Goal: Task Accomplishment & Management: Manage account settings

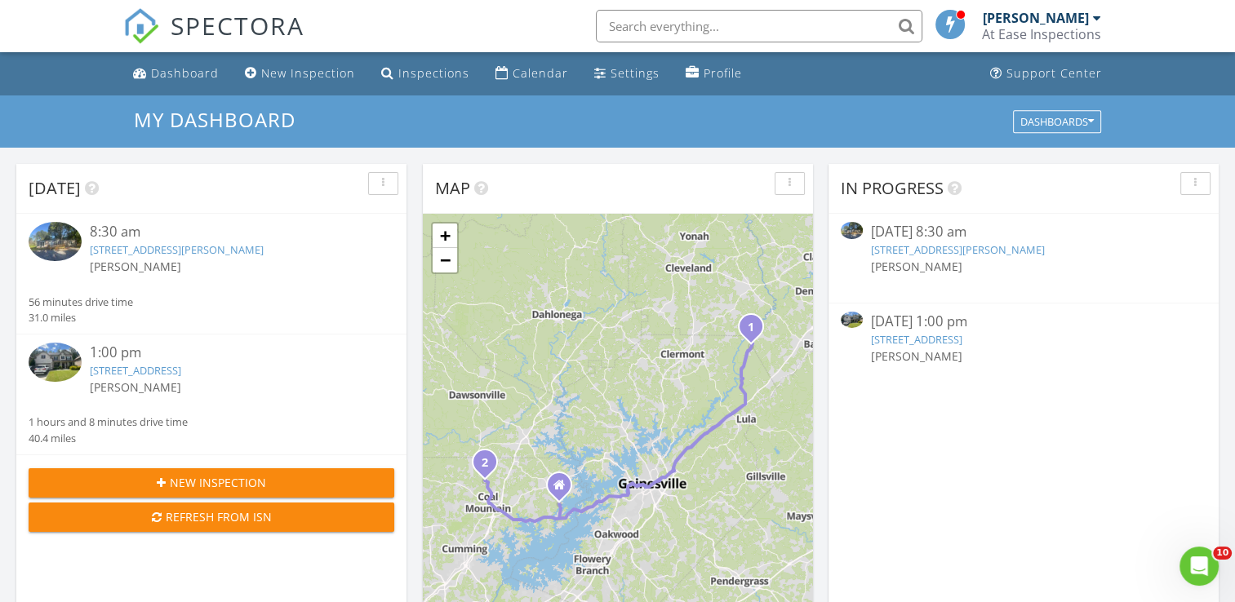
click at [139, 251] on link "8671 Pea Ridge Rd, Cornelia, GA 30531" at bounding box center [177, 249] width 174 height 15
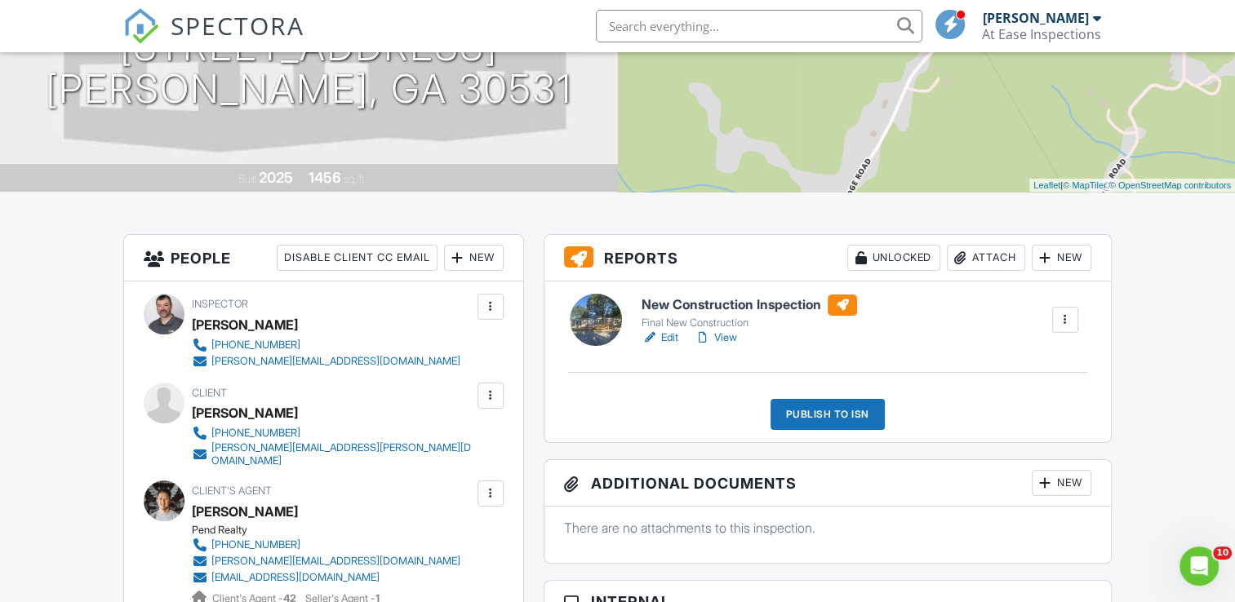
scroll to position [245, 0]
click at [674, 338] on link "Edit" at bounding box center [660, 337] width 37 height 16
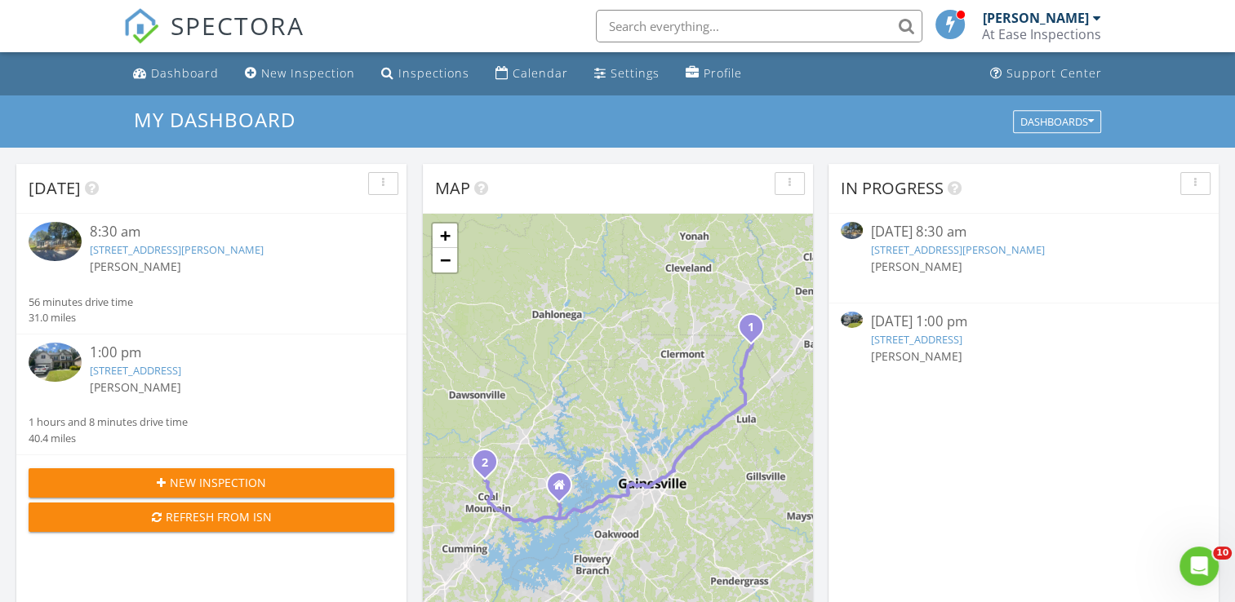
click at [129, 373] on link "5205 Mirror Lake Dr, Cumming, GA 30028" at bounding box center [135, 370] width 91 height 15
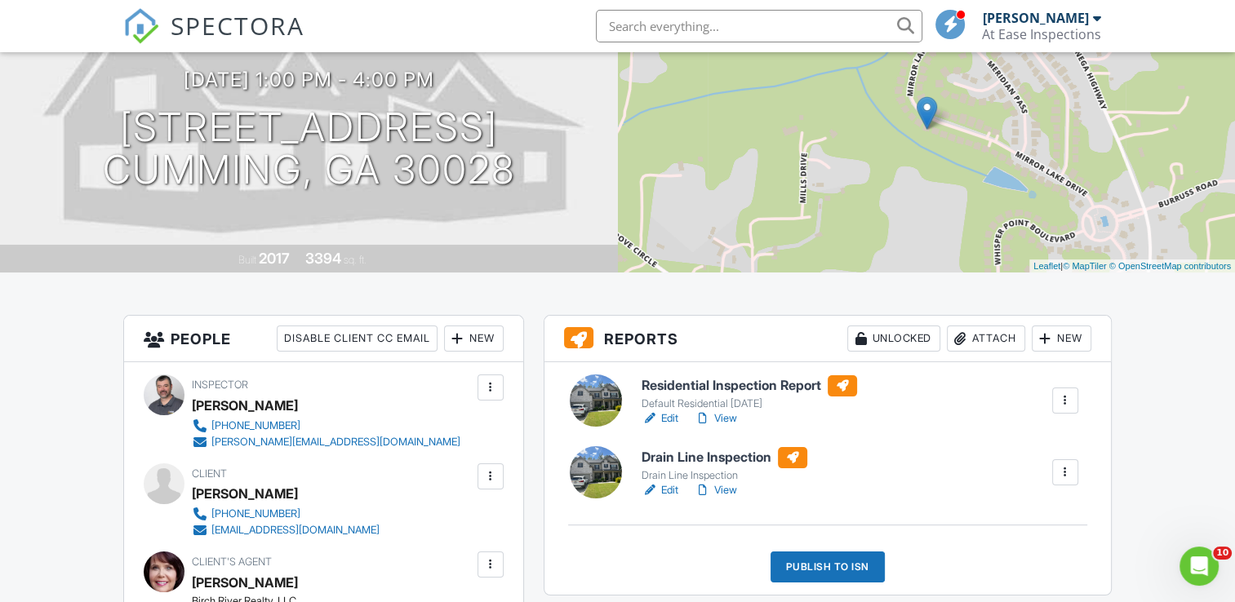
click at [671, 421] on link "Edit" at bounding box center [660, 419] width 37 height 16
